Goal: Task Accomplishment & Management: Manage account settings

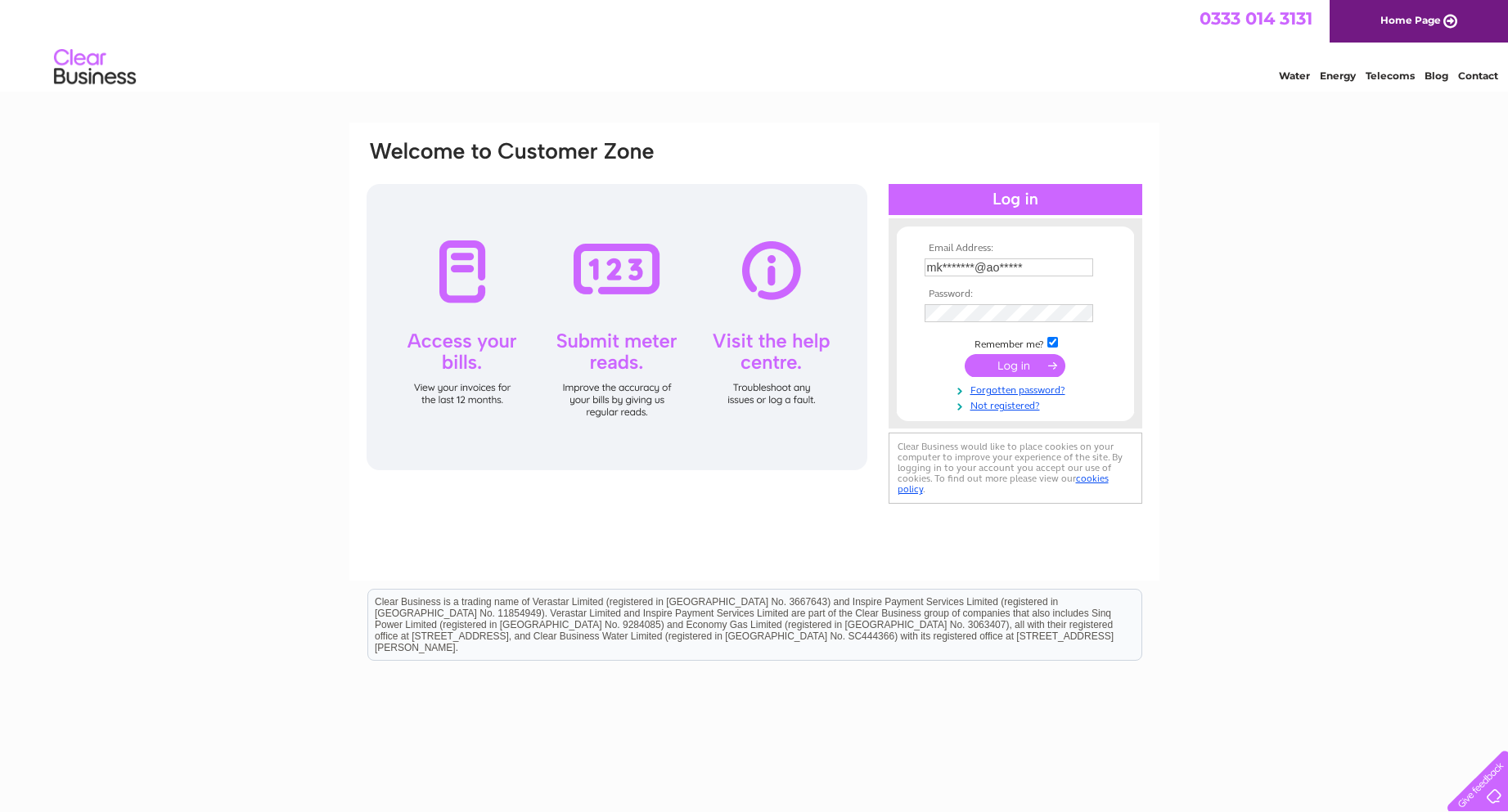
click at [1008, 368] on tbody "Email Address: mk*******@ao***** Password: Remember me?" at bounding box center [1015, 328] width 190 height 170
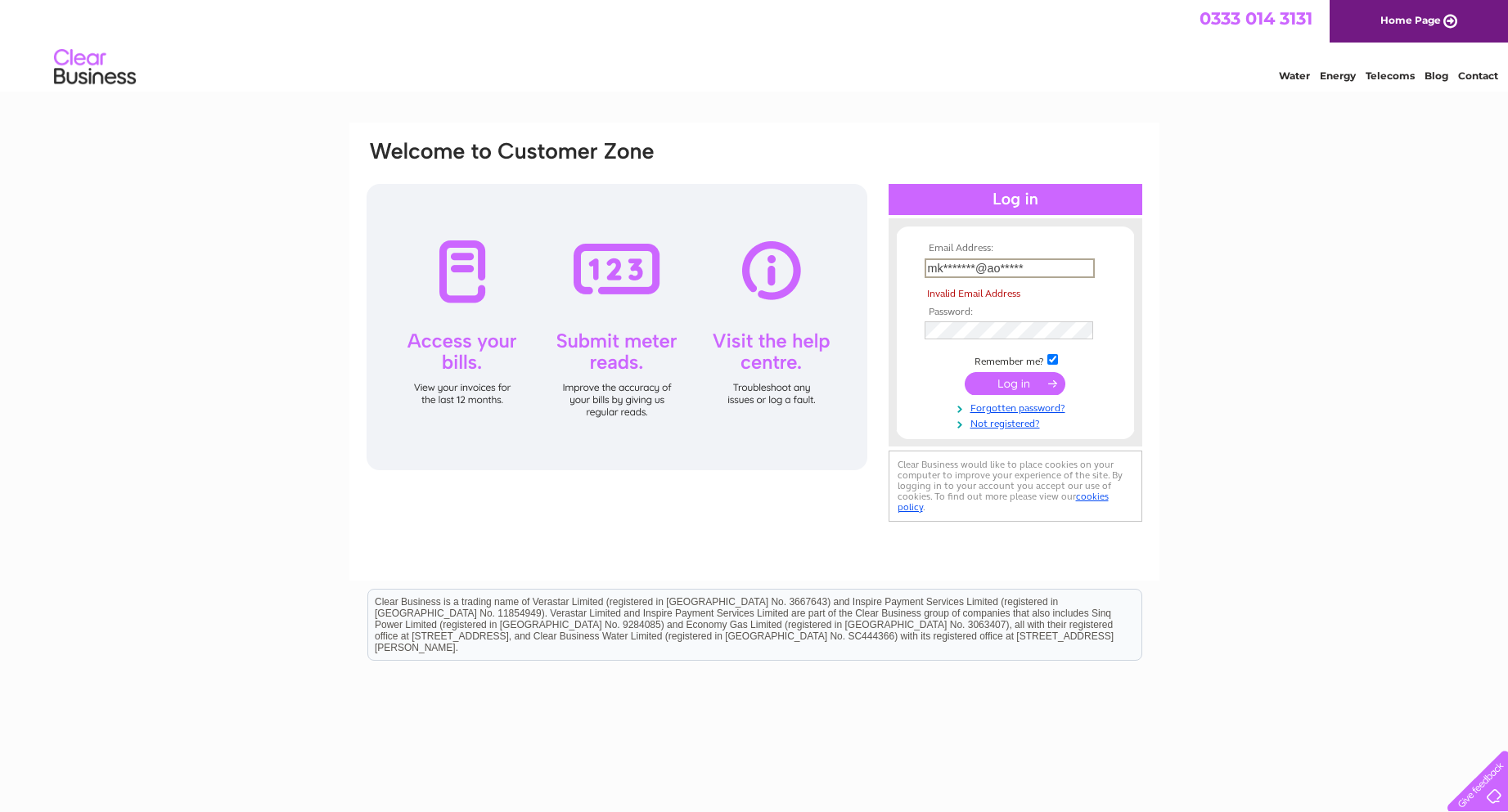
drag, startPoint x: 1038, startPoint y: 268, endPoint x: 799, endPoint y: 269, distance: 239.0
click at [799, 269] on div "Email Address: mk*******@ao***** Invalid Email Address Password: Forgotten pass…" at bounding box center [754, 332] width 779 height 387
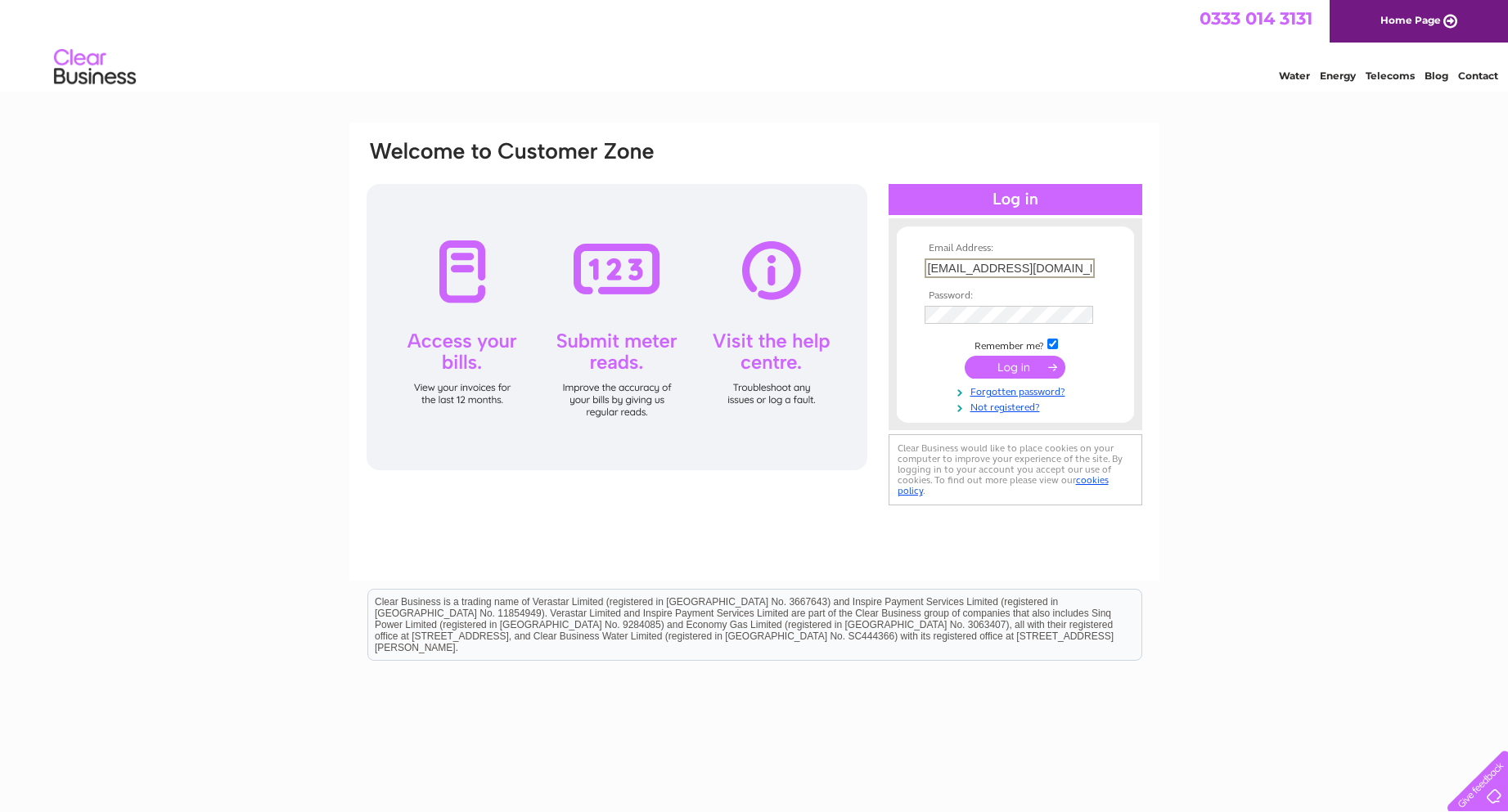
type input "mking1066@aol.com"
click at [1050, 365] on input "submit" at bounding box center [1014, 365] width 100 height 23
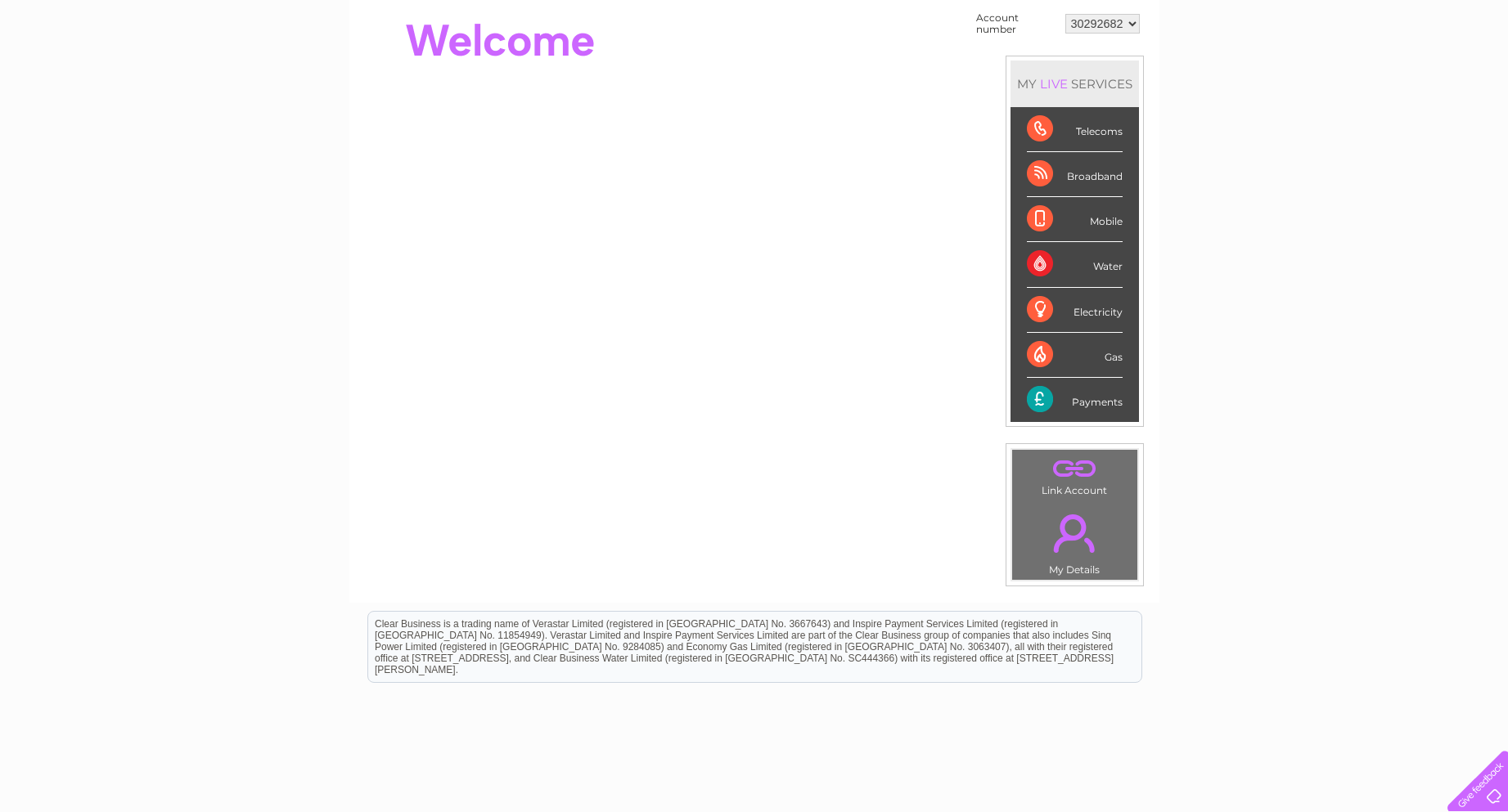
scroll to position [164, 0]
click at [1041, 403] on div "Payments" at bounding box center [1074, 399] width 96 height 45
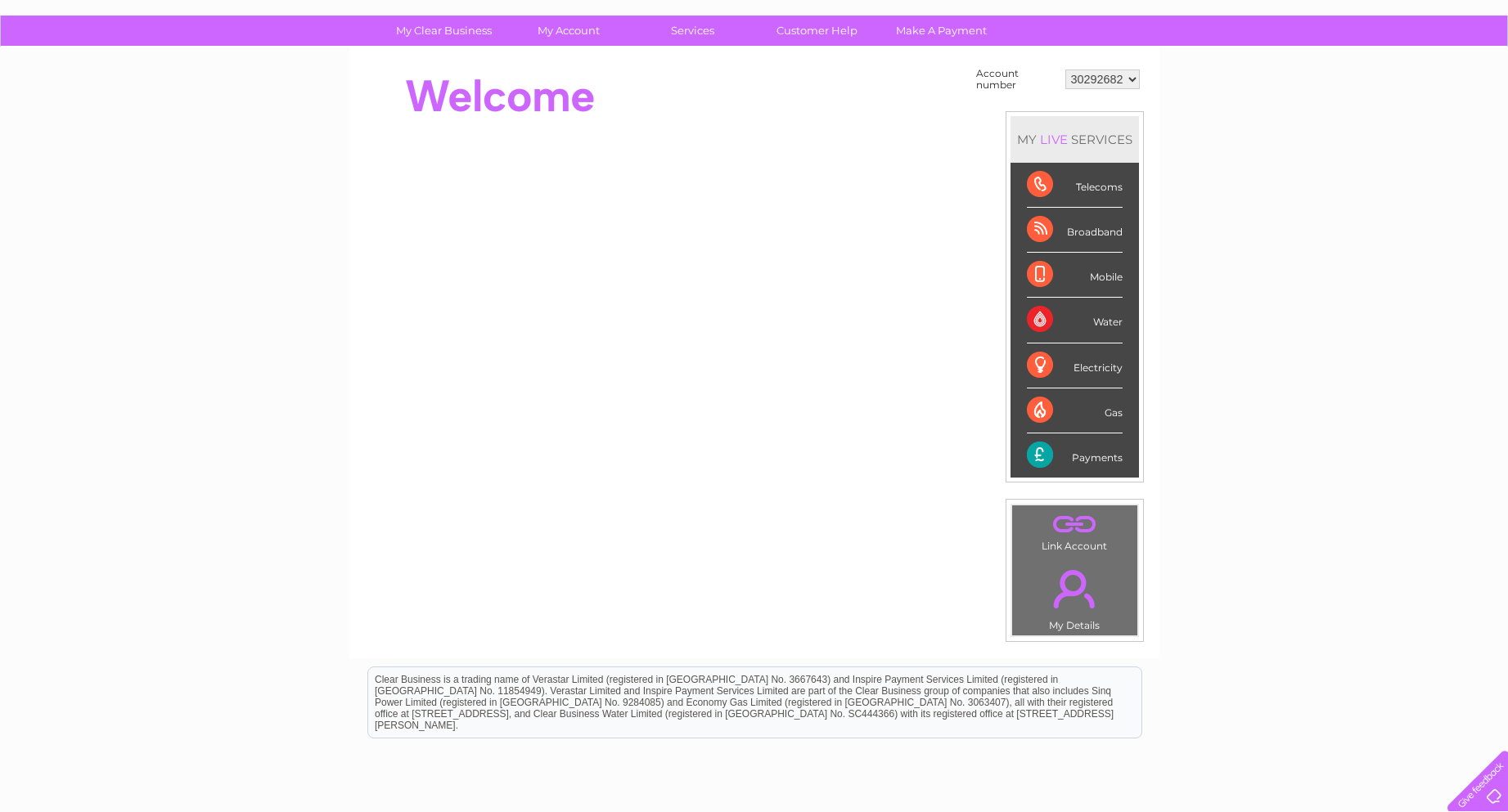
scroll to position [0, 0]
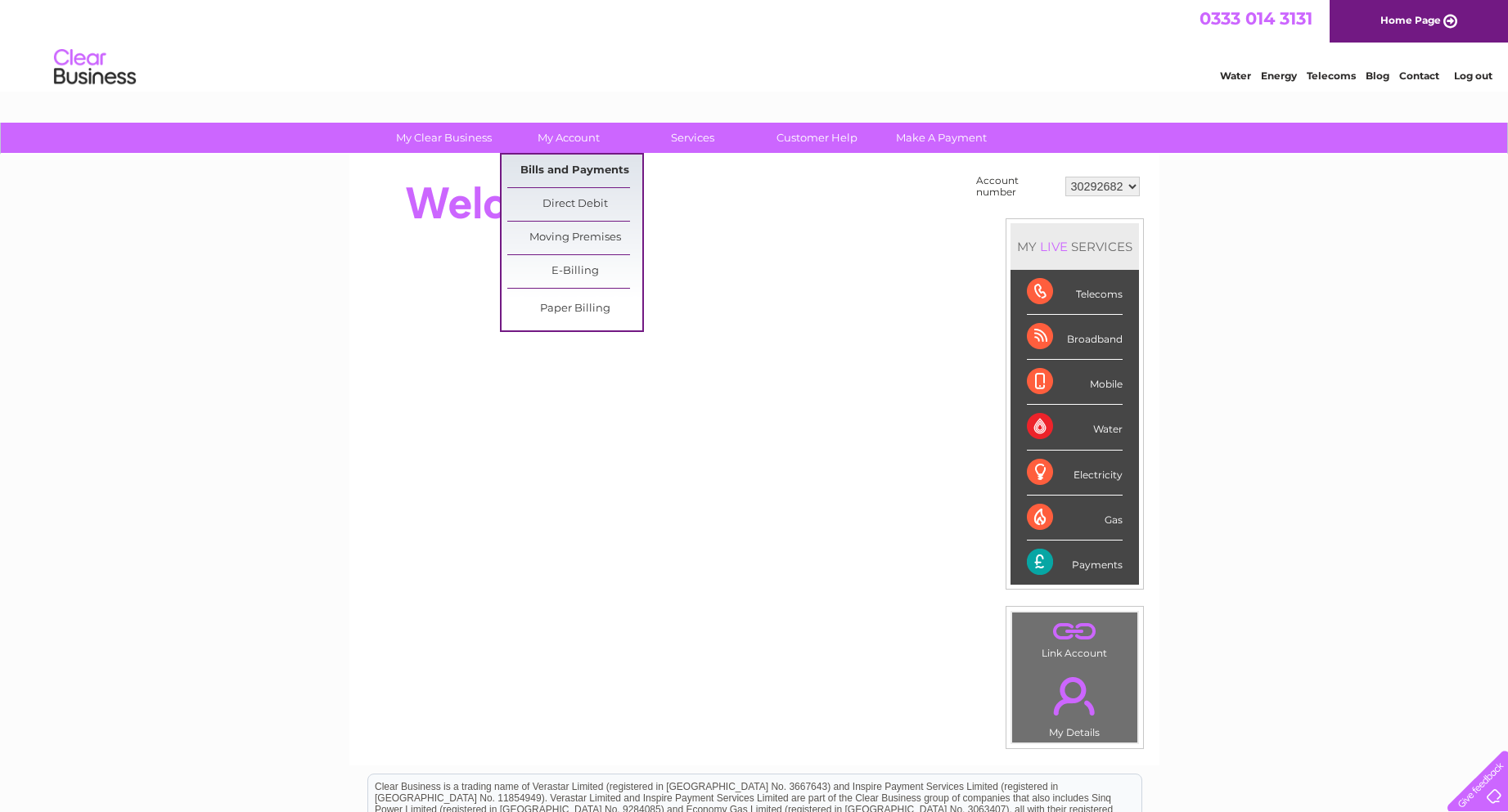
click at [570, 168] on link "Bills and Payments" at bounding box center [575, 170] width 135 height 33
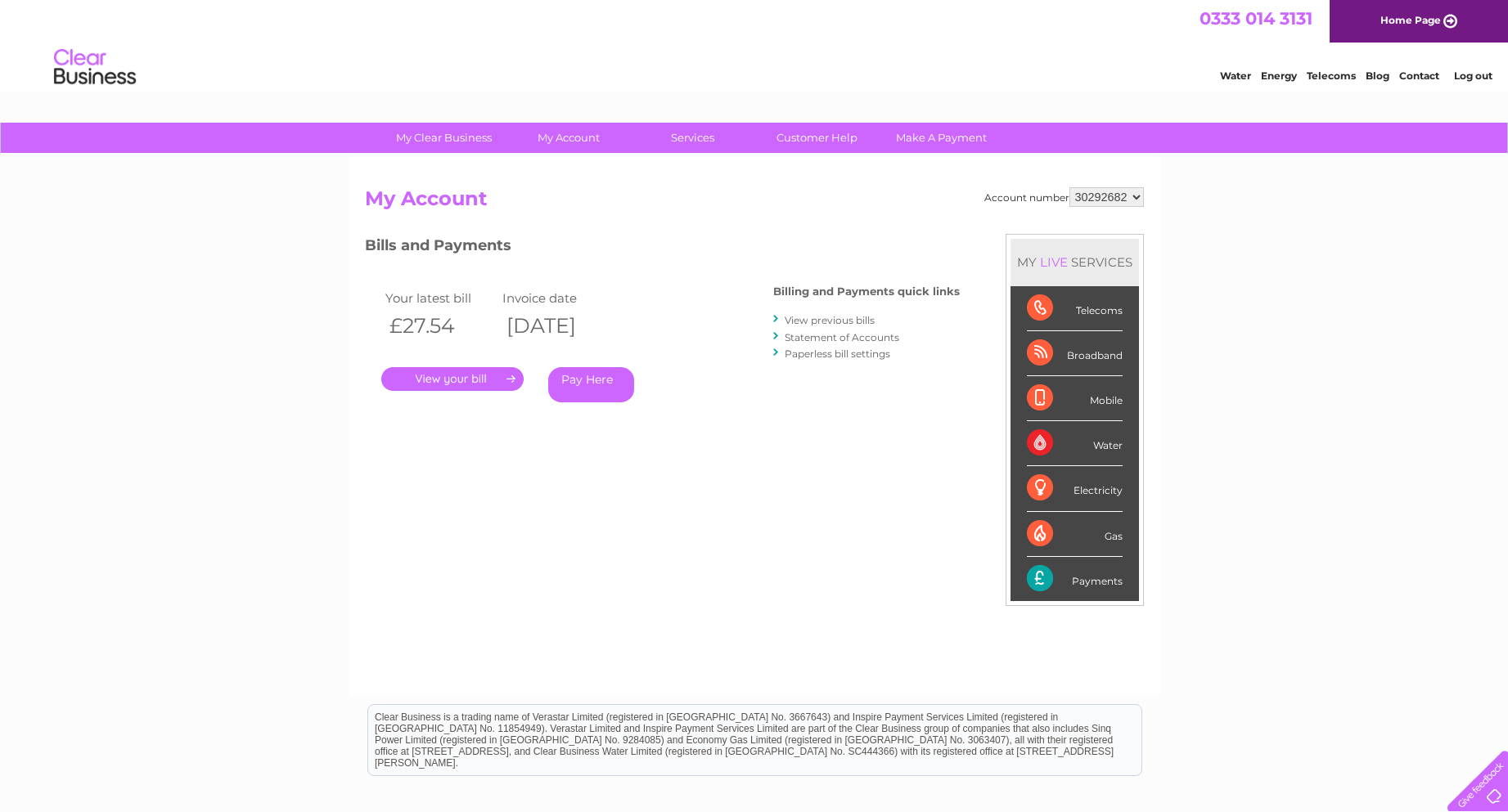
click at [492, 379] on link "." at bounding box center [452, 379] width 142 height 24
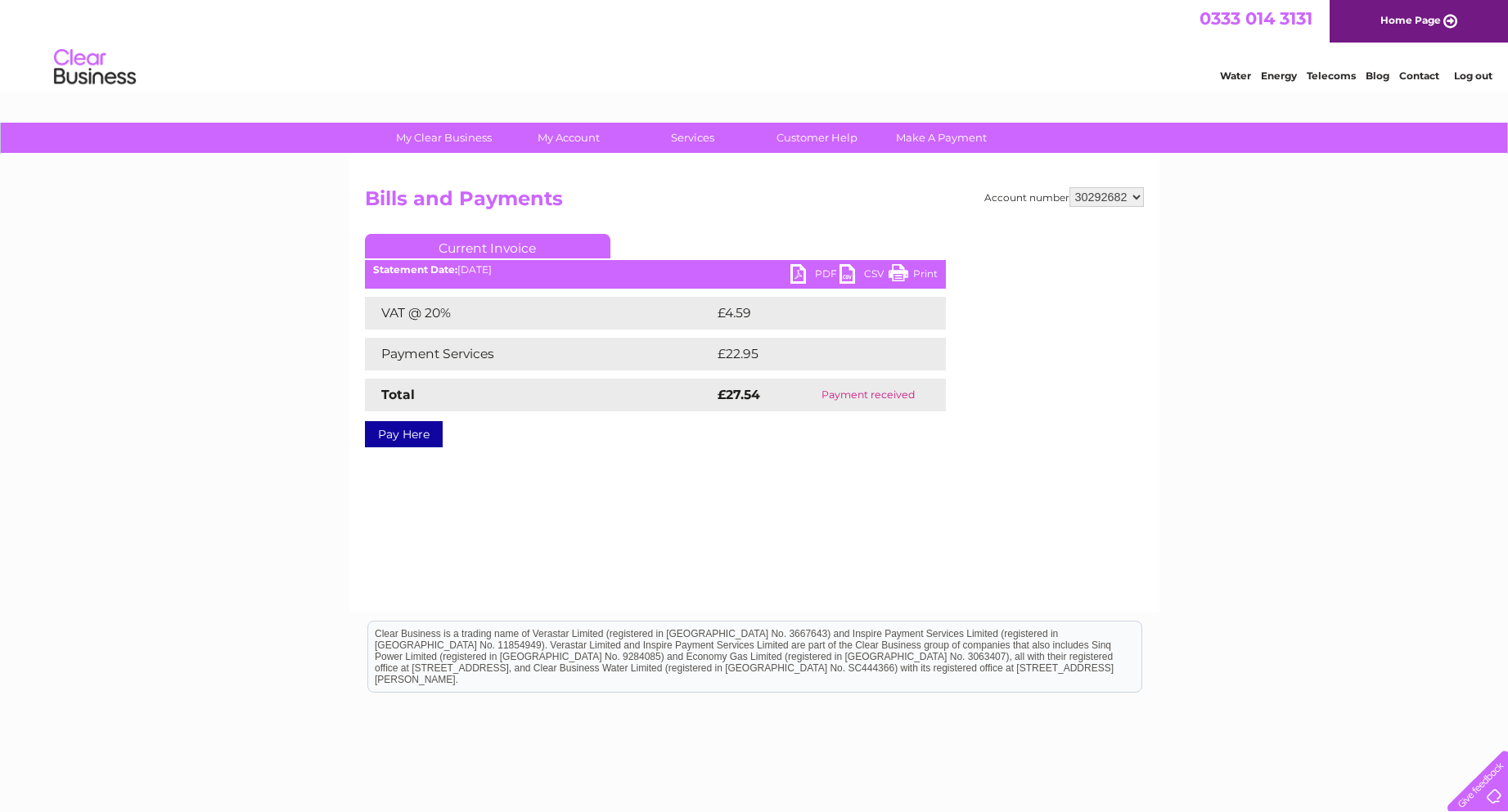
click at [924, 270] on link "Print" at bounding box center [913, 276] width 49 height 24
click at [815, 272] on link "PDF" at bounding box center [814, 276] width 49 height 24
